Goal: Check status

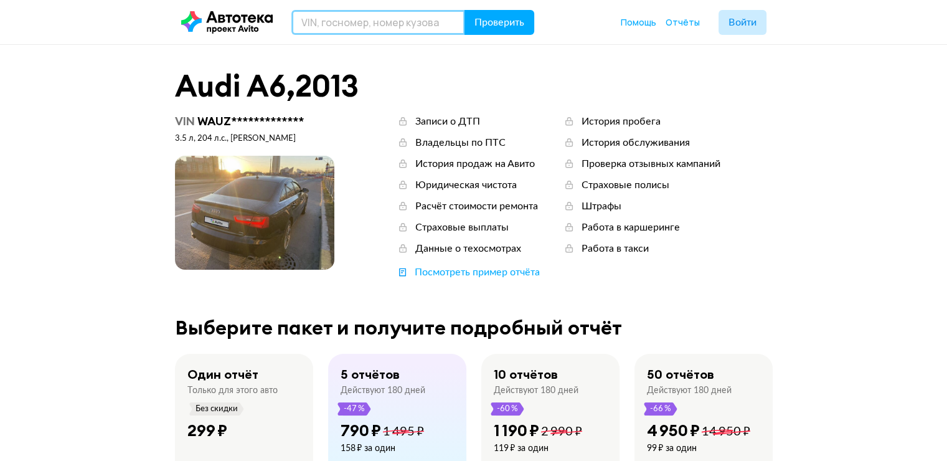
paste input "[PERSON_NAME] AMG GLS 63"
type input "[PERSON_NAME] AMG GLS 63"
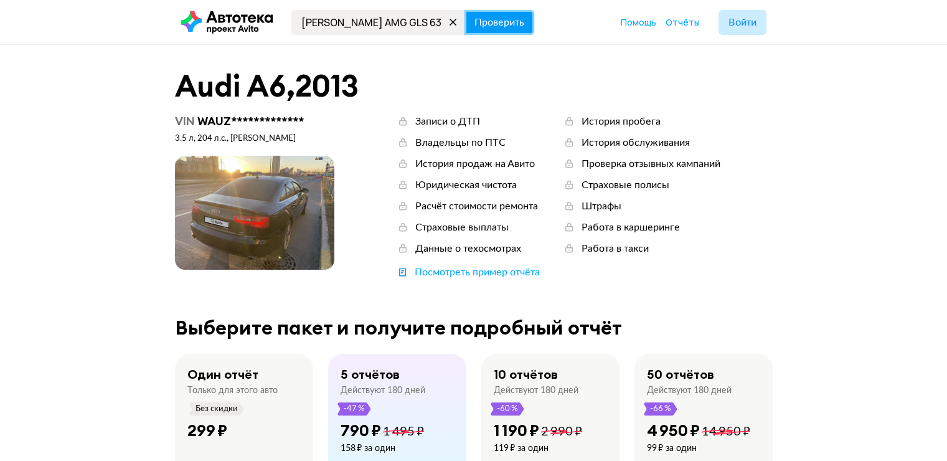
click at [502, 22] on span "Проверить" at bounding box center [499, 22] width 50 height 10
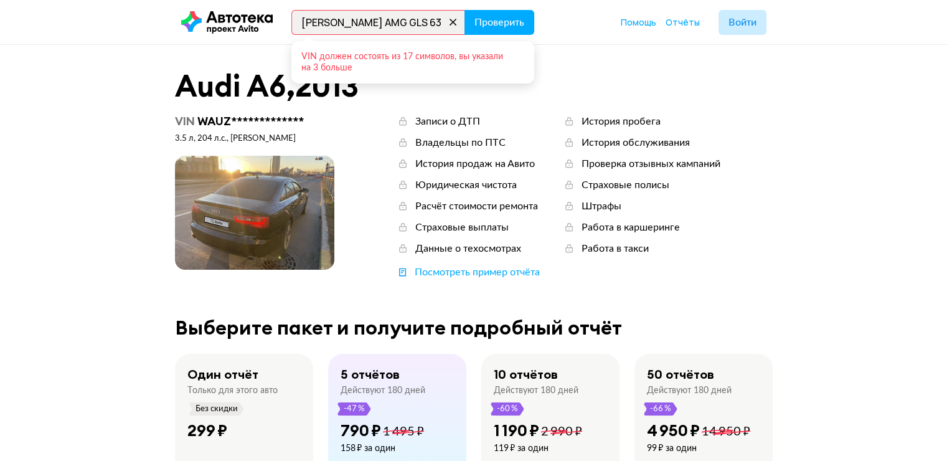
click at [451, 20] on icon at bounding box center [452, 22] width 17 height 17
paste input "[US_VEHICLE_IDENTIFICATION_NUMBER]"
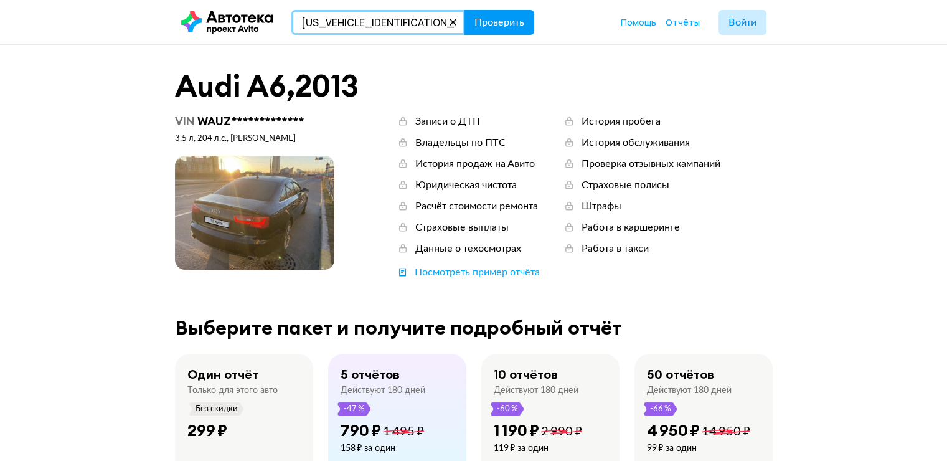
type input "[US_VEHICLE_IDENTIFICATION_NUMBER]"
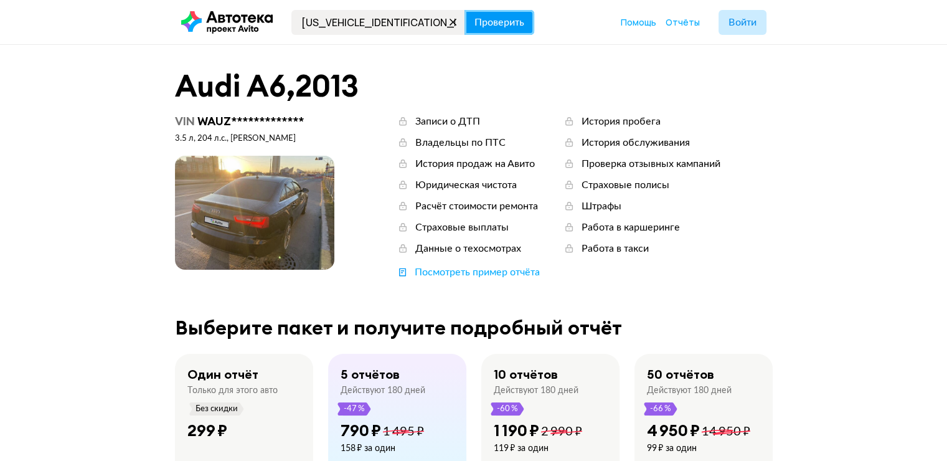
click at [489, 27] on span "Проверить" at bounding box center [499, 22] width 50 height 10
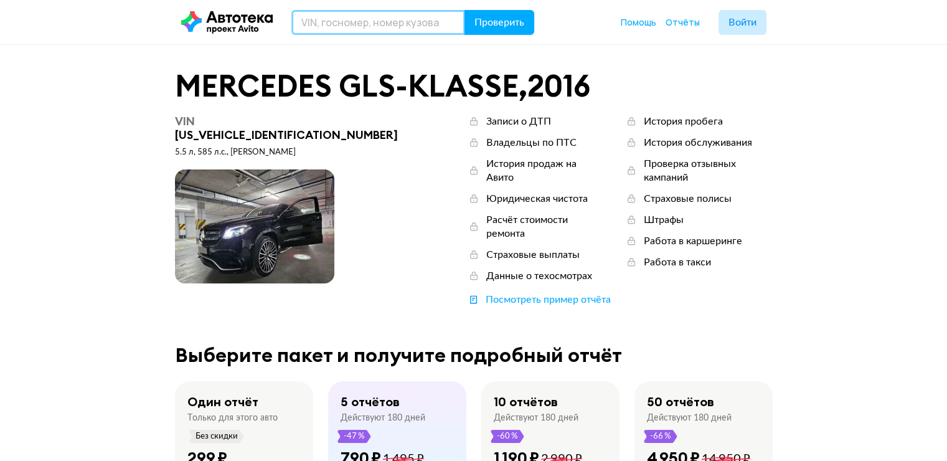
paste input "[US_VEHICLE_IDENTIFICATION_NUMBER]"
type input "[US_VEHICLE_IDENTIFICATION_NUMBER]"
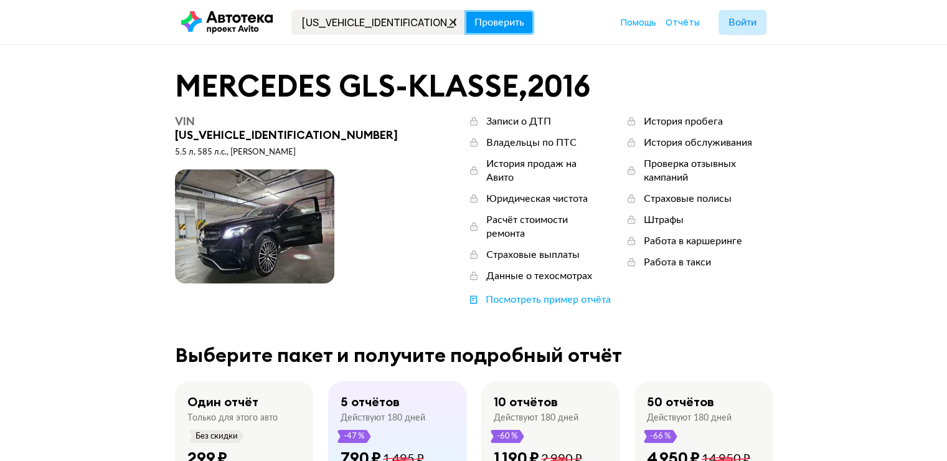
click at [490, 25] on span "Проверить" at bounding box center [499, 22] width 50 height 10
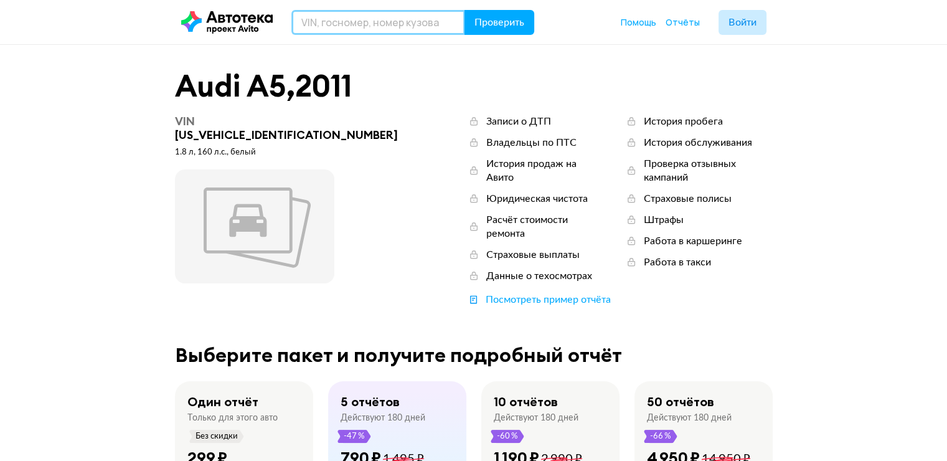
paste input "[US_VEHICLE_IDENTIFICATION_NUMBER],"
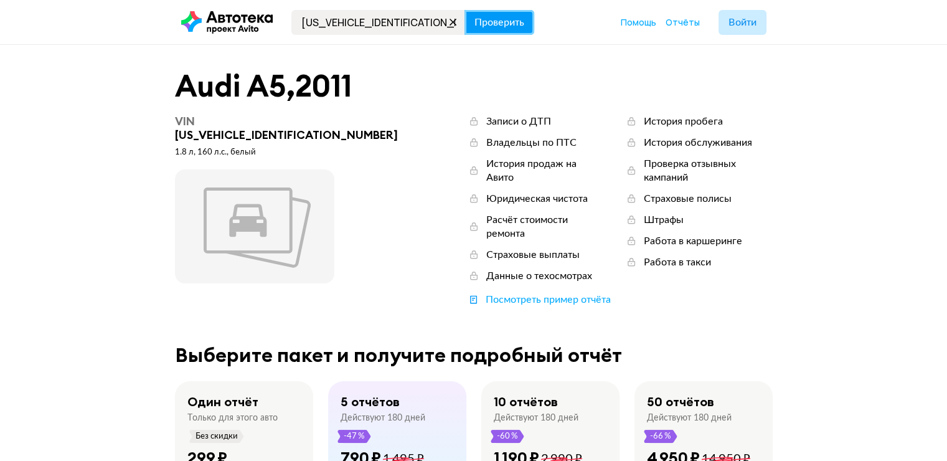
click at [490, 21] on span "Проверить" at bounding box center [499, 22] width 50 height 10
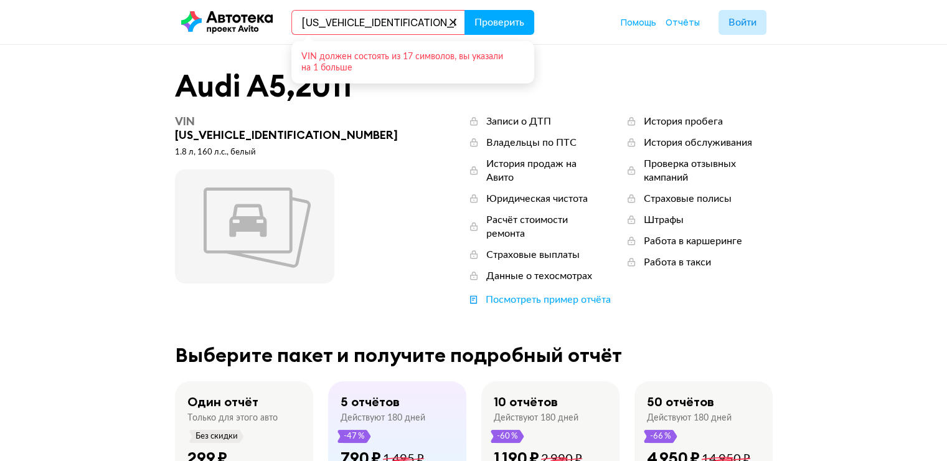
click at [424, 29] on input "[US_VEHICLE_IDENTIFICATION_NUMBER]," at bounding box center [378, 22] width 174 height 25
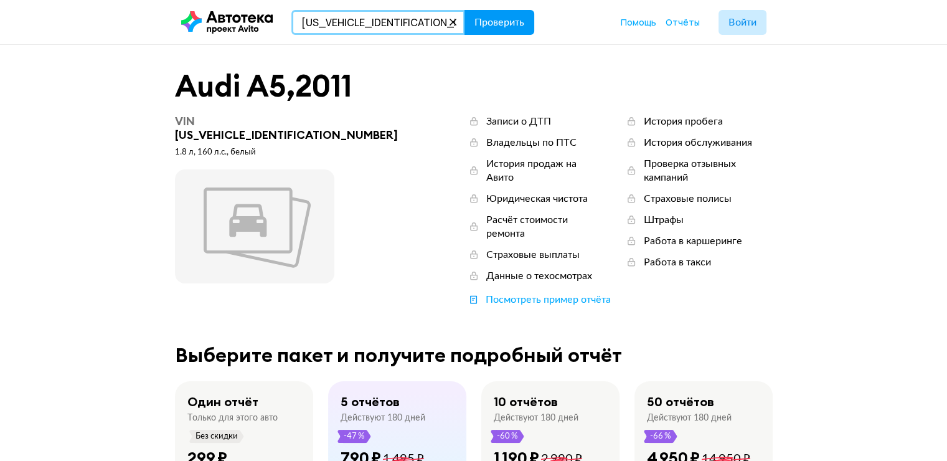
type input "[US_VEHICLE_IDENTIFICATION_NUMBER]"
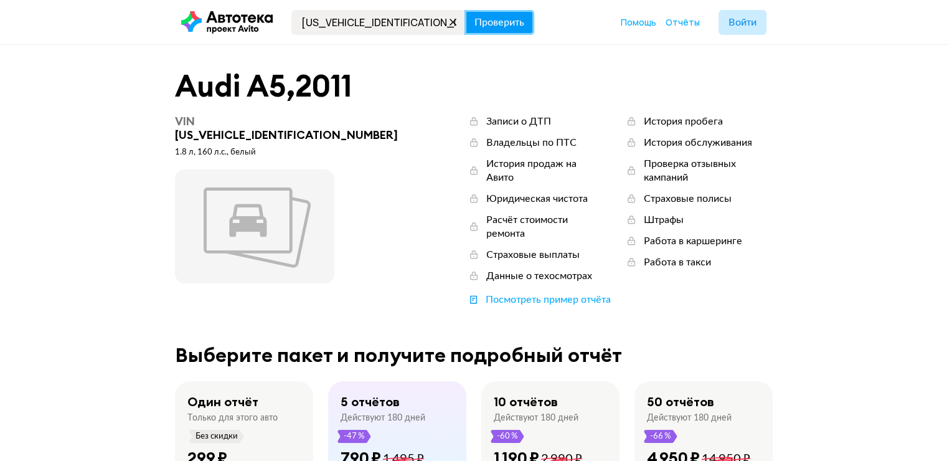
click at [497, 30] on button "Проверить" at bounding box center [499, 22] width 70 height 25
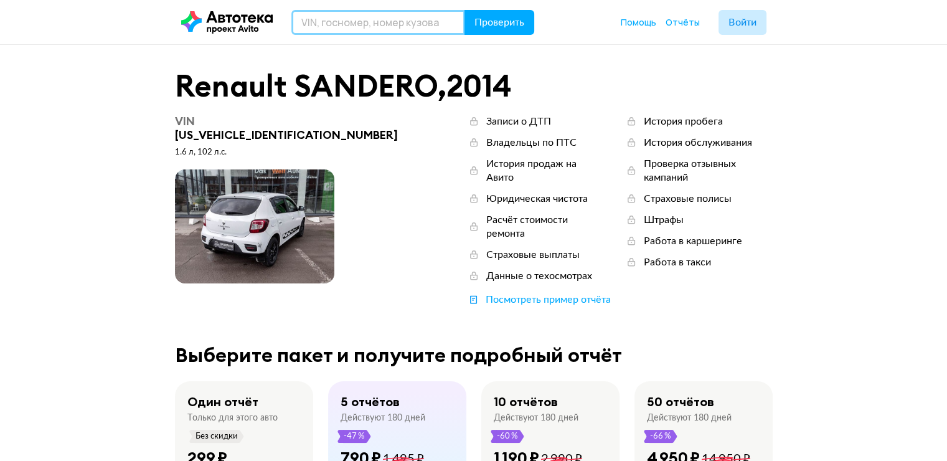
paste input "[VEHICLE_IDENTIFICATION_NUMBER]"
type input "[VEHICLE_IDENTIFICATION_NUMBER]"
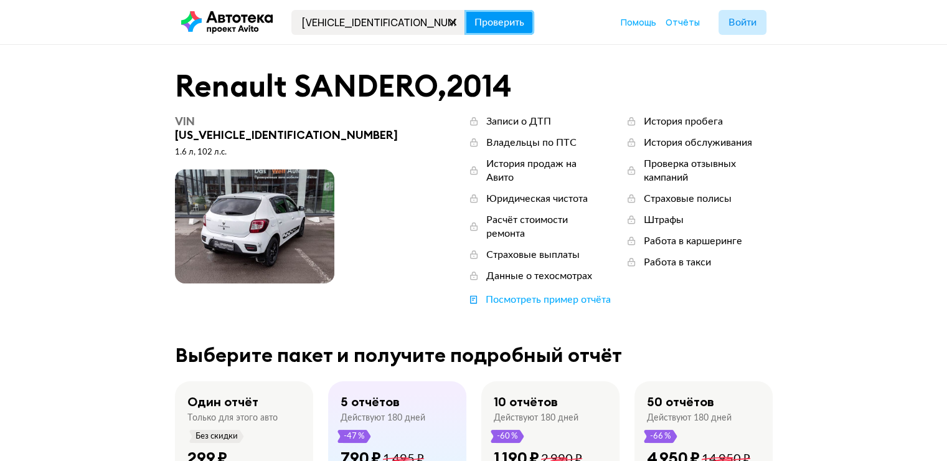
click at [488, 25] on span "Проверить" at bounding box center [499, 22] width 50 height 10
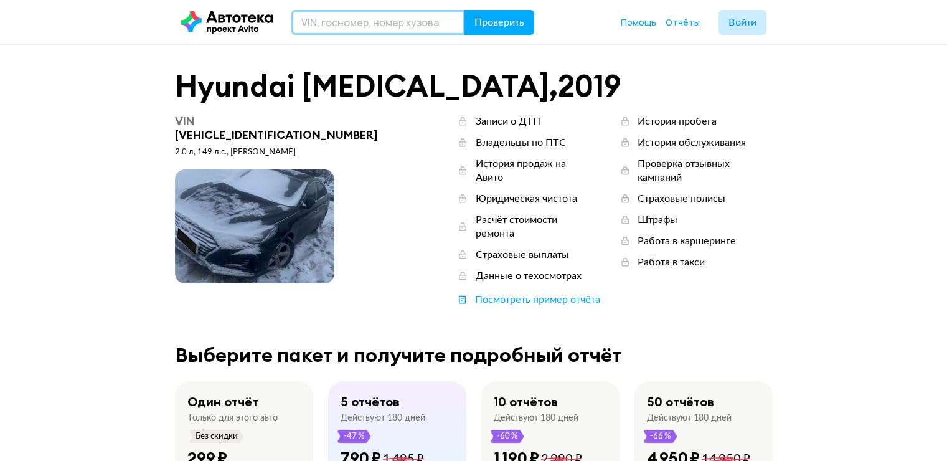
paste input "[VEHICLE_IDENTIFICATION_NUMBER]"
type input "[VEHICLE_IDENTIFICATION_NUMBER]"
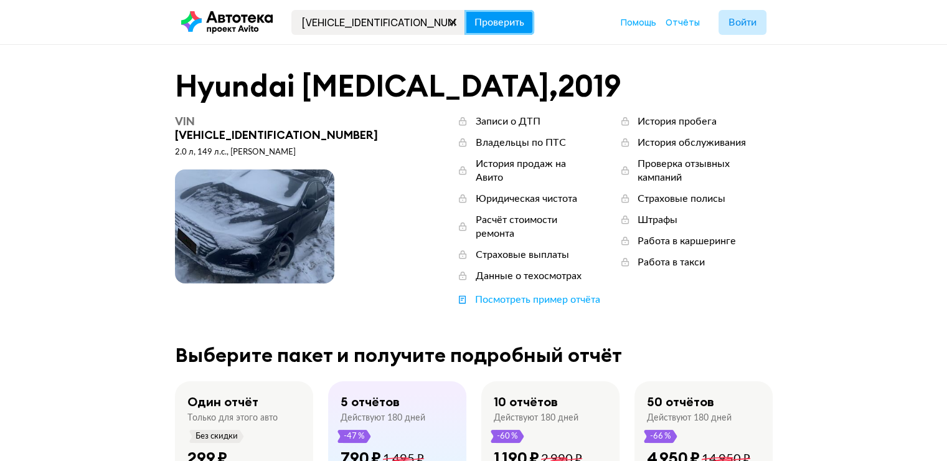
click at [499, 23] on span "Проверить" at bounding box center [499, 22] width 50 height 10
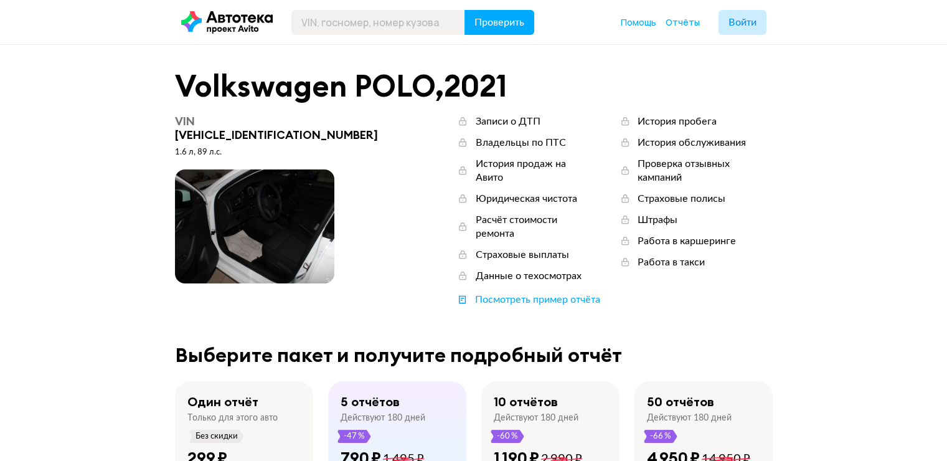
click at [247, 204] on span at bounding box center [254, 226] width 159 height 114
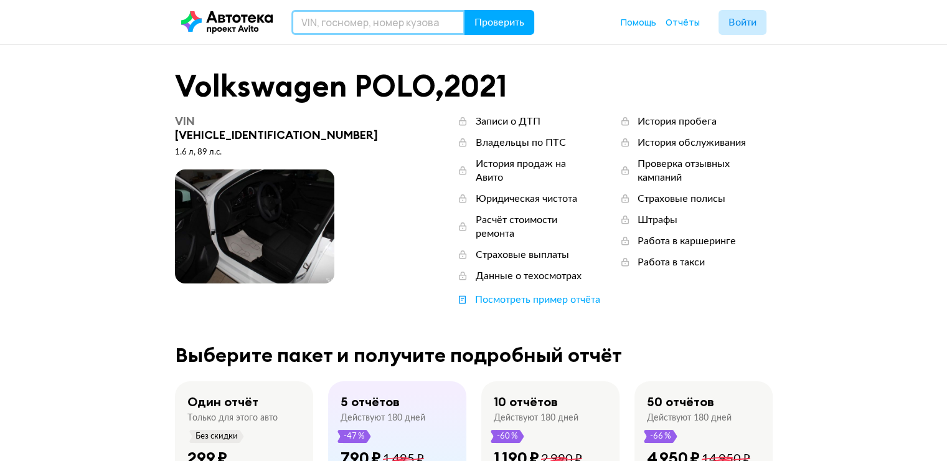
paste input "[VEHICLE_IDENTIFICATION_NUMBER]"
type input "[VEHICLE_IDENTIFICATION_NUMBER]"
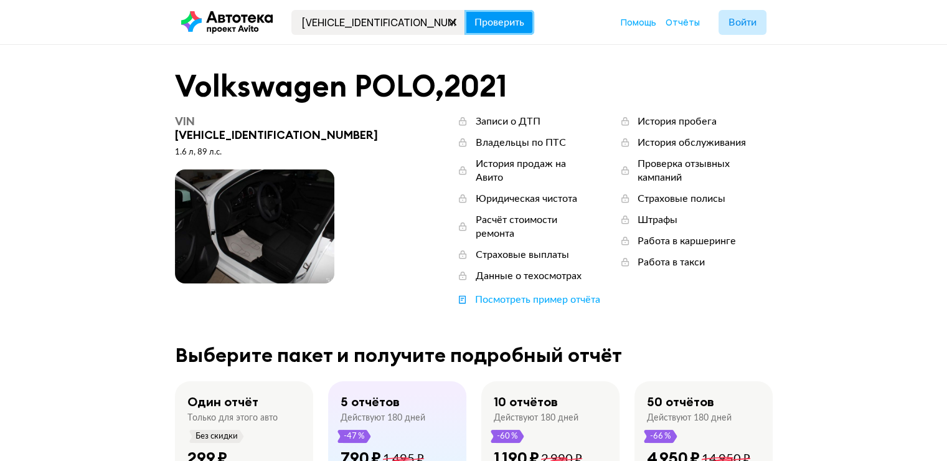
click at [484, 27] on span "Проверить" at bounding box center [499, 22] width 50 height 10
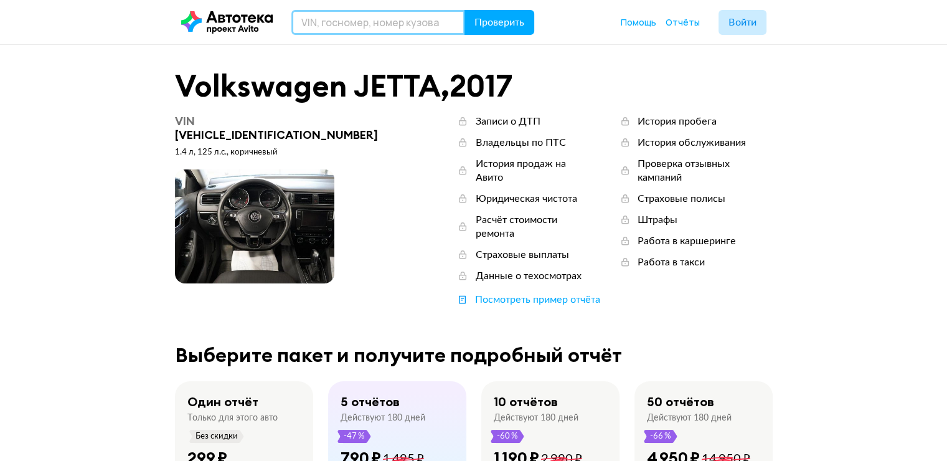
paste input "JТNBV58E403514483"
type input "JТNBV58E403514483"
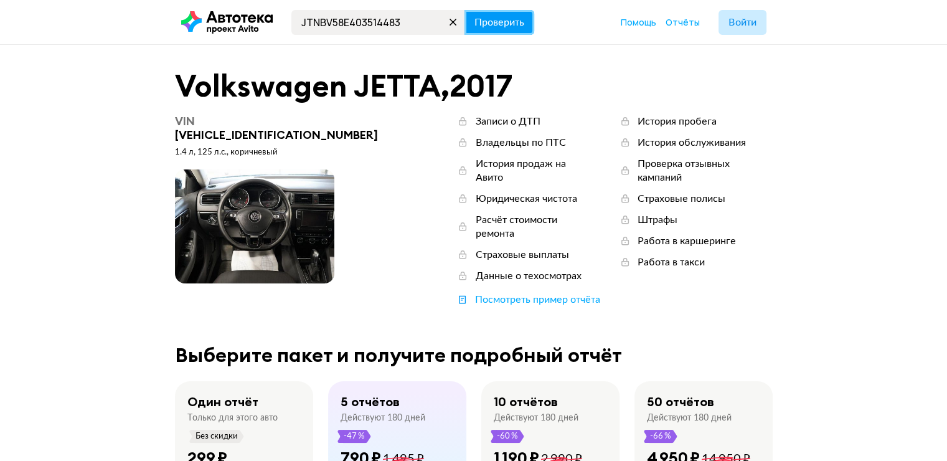
click at [494, 13] on button "Проверить" at bounding box center [499, 22] width 70 height 25
